Goal: Information Seeking & Learning: Learn about a topic

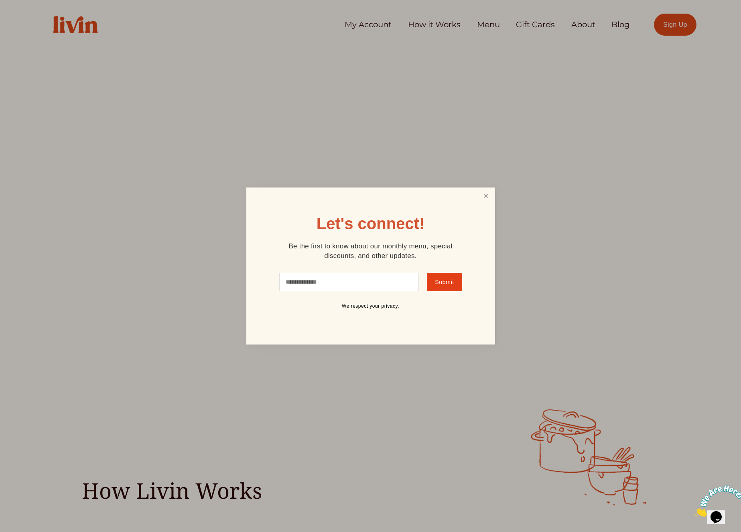
click at [492, 195] on link "Close" at bounding box center [485, 196] width 15 height 15
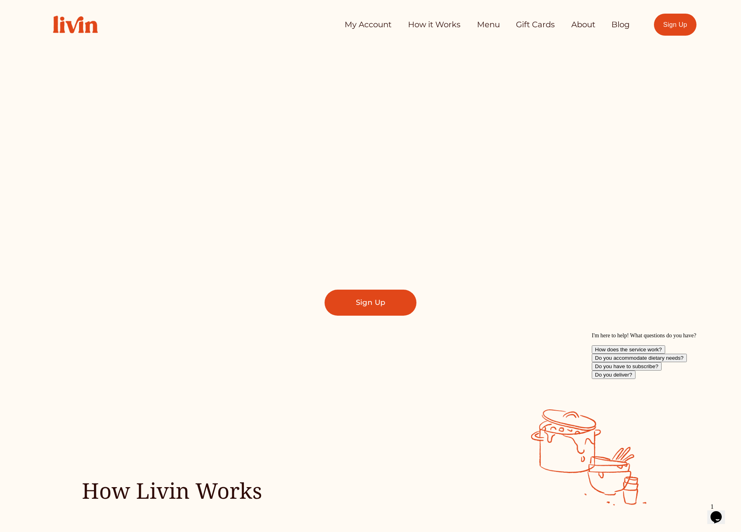
click at [437, 24] on link "How it Works" at bounding box center [434, 25] width 53 height 16
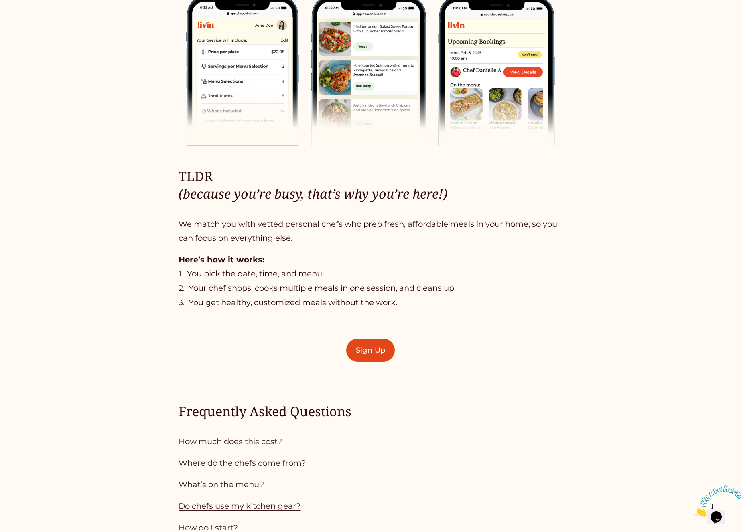
scroll to position [642, 0]
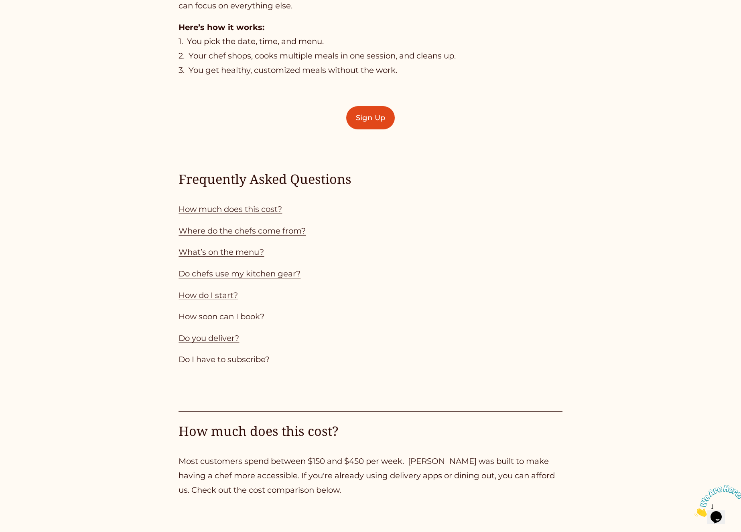
click at [271, 211] on link "How much does this cost?" at bounding box center [229, 209] width 103 height 10
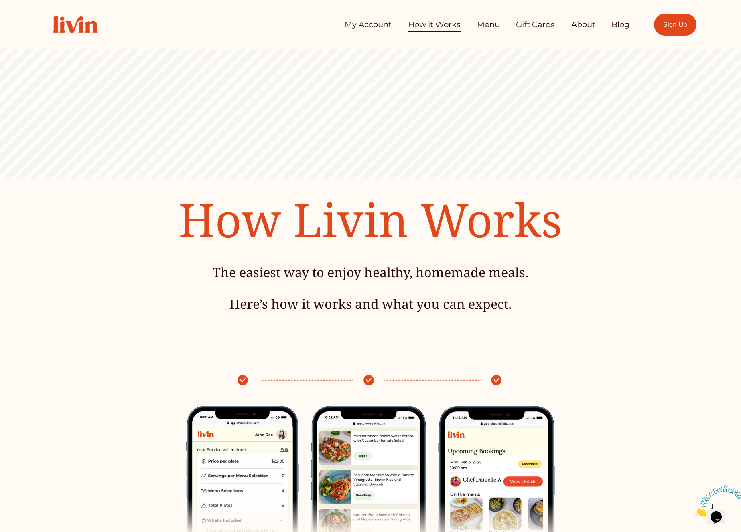
scroll to position [385, 0]
